Goal: Task Accomplishment & Management: Use online tool/utility

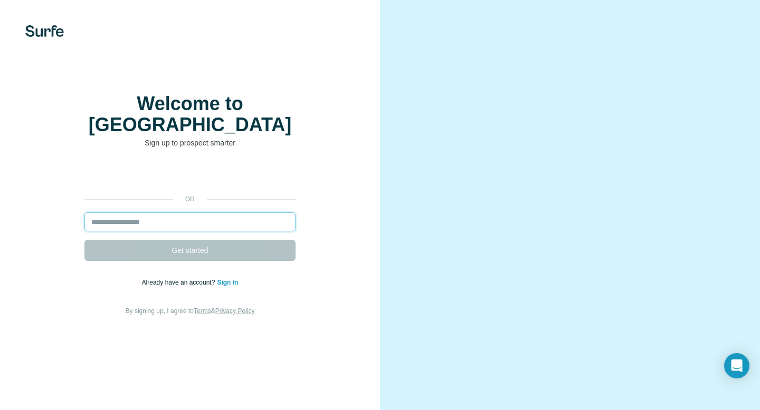
click at [183, 213] on input "email" at bounding box center [189, 222] width 211 height 19
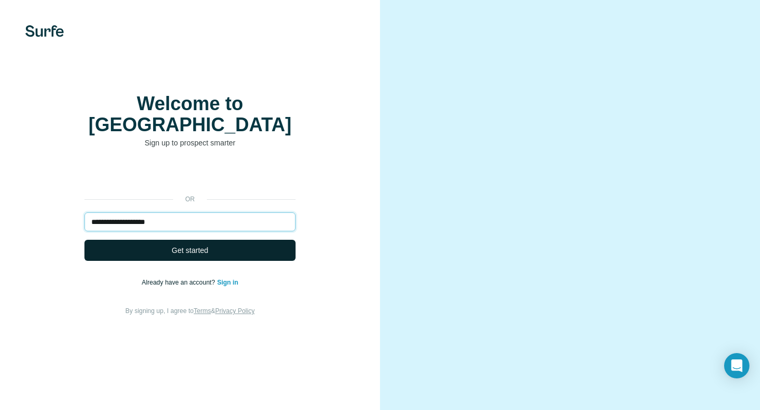
type input "**********"
click at [215, 244] on button "Get started" at bounding box center [189, 250] width 211 height 21
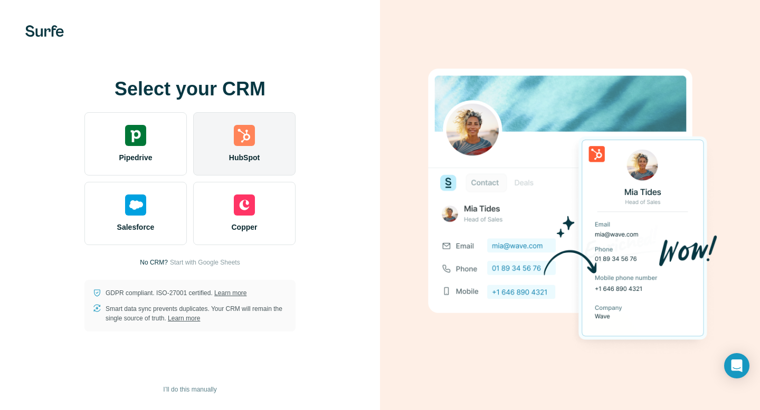
click at [242, 155] on span "HubSpot" at bounding box center [244, 157] width 31 height 11
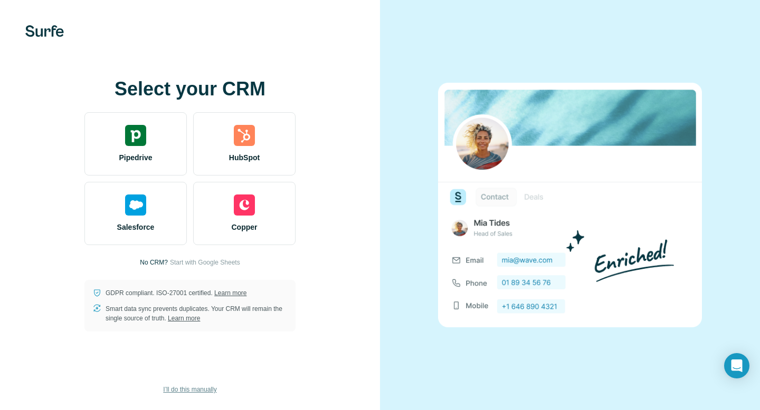
click at [199, 384] on button "I’ll do this manually" at bounding box center [190, 390] width 68 height 16
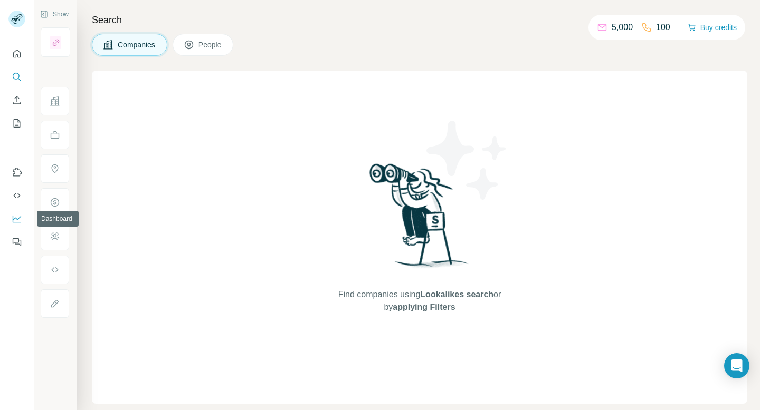
click at [17, 221] on icon "Dashboard" at bounding box center [17, 219] width 11 height 11
click at [608, 104] on div "Find companies using Lookalikes search or by applying Filters" at bounding box center [419, 237] width 655 height 333
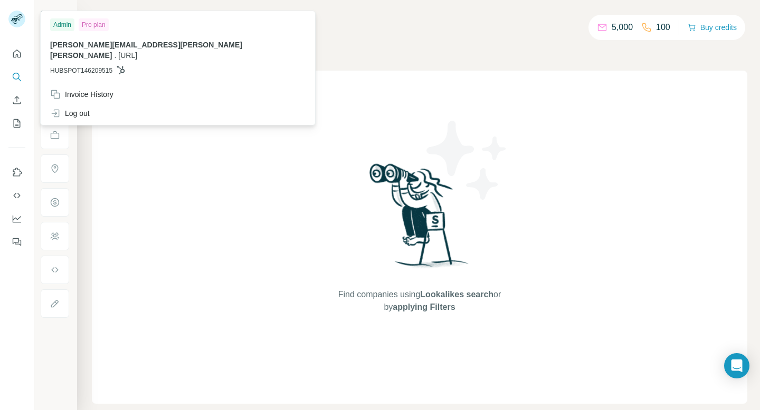
click at [82, 66] on span "HUBSPOT146209515" at bounding box center [81, 70] width 62 height 9
click at [284, 78] on div "Find companies using Lookalikes search or by applying Filters" at bounding box center [419, 237] width 655 height 333
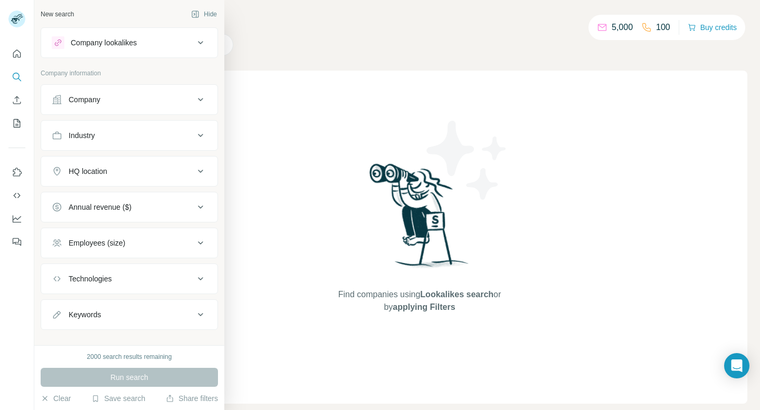
click at [56, 103] on icon at bounding box center [57, 99] width 11 height 11
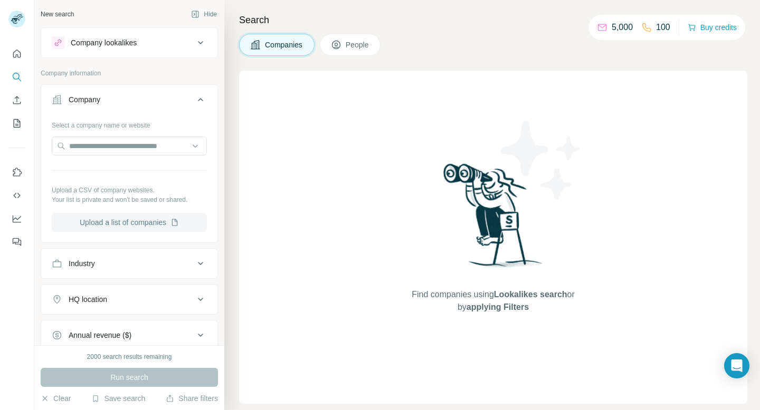
click at [103, 229] on button "Upload a list of companies" at bounding box center [129, 222] width 155 height 19
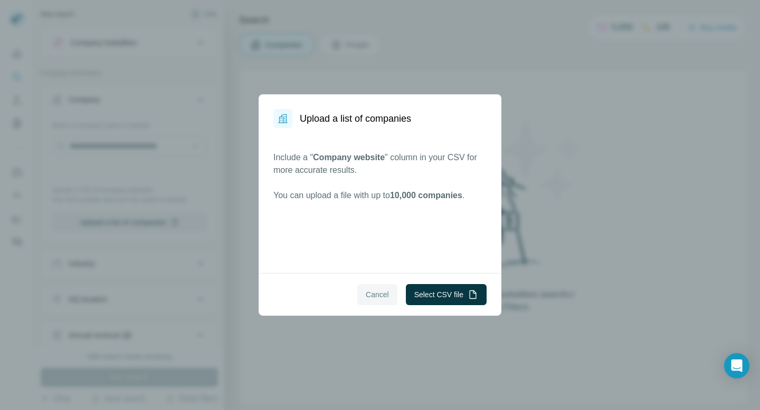
click at [376, 299] on span "Cancel" at bounding box center [377, 295] width 23 height 11
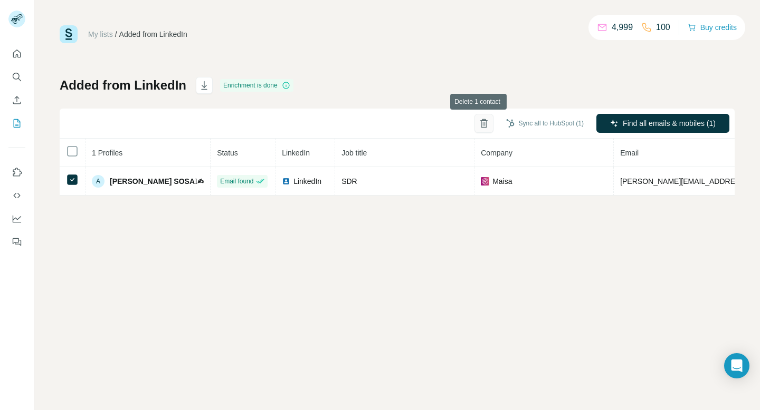
click at [480, 126] on icon "button" at bounding box center [483, 123] width 11 height 11
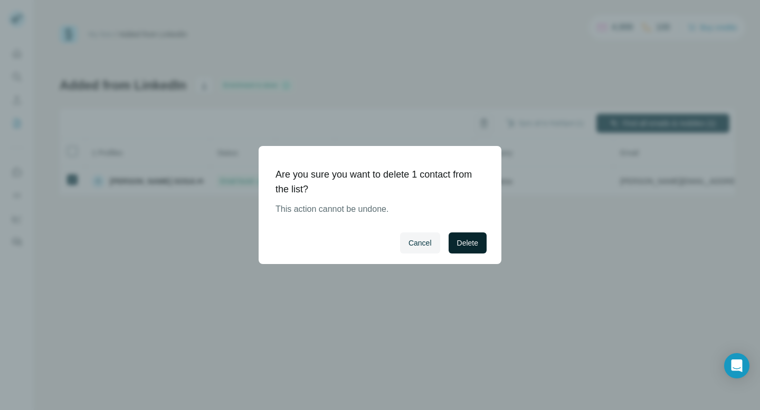
click at [476, 246] on span "Delete" at bounding box center [467, 243] width 21 height 11
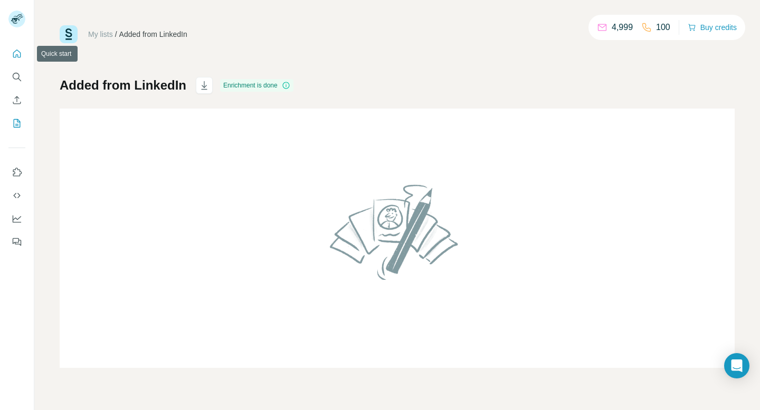
click at [17, 55] on icon "Quick start" at bounding box center [17, 54] width 8 height 8
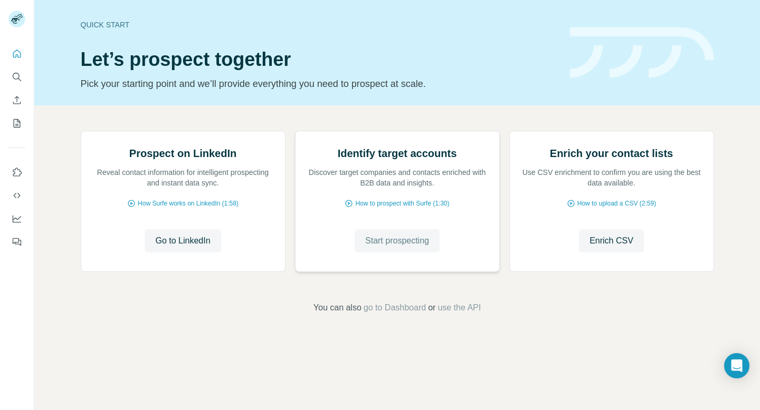
click at [377, 247] on span "Start prospecting" at bounding box center [397, 241] width 64 height 13
